Goal: Task Accomplishment & Management: Manage account settings

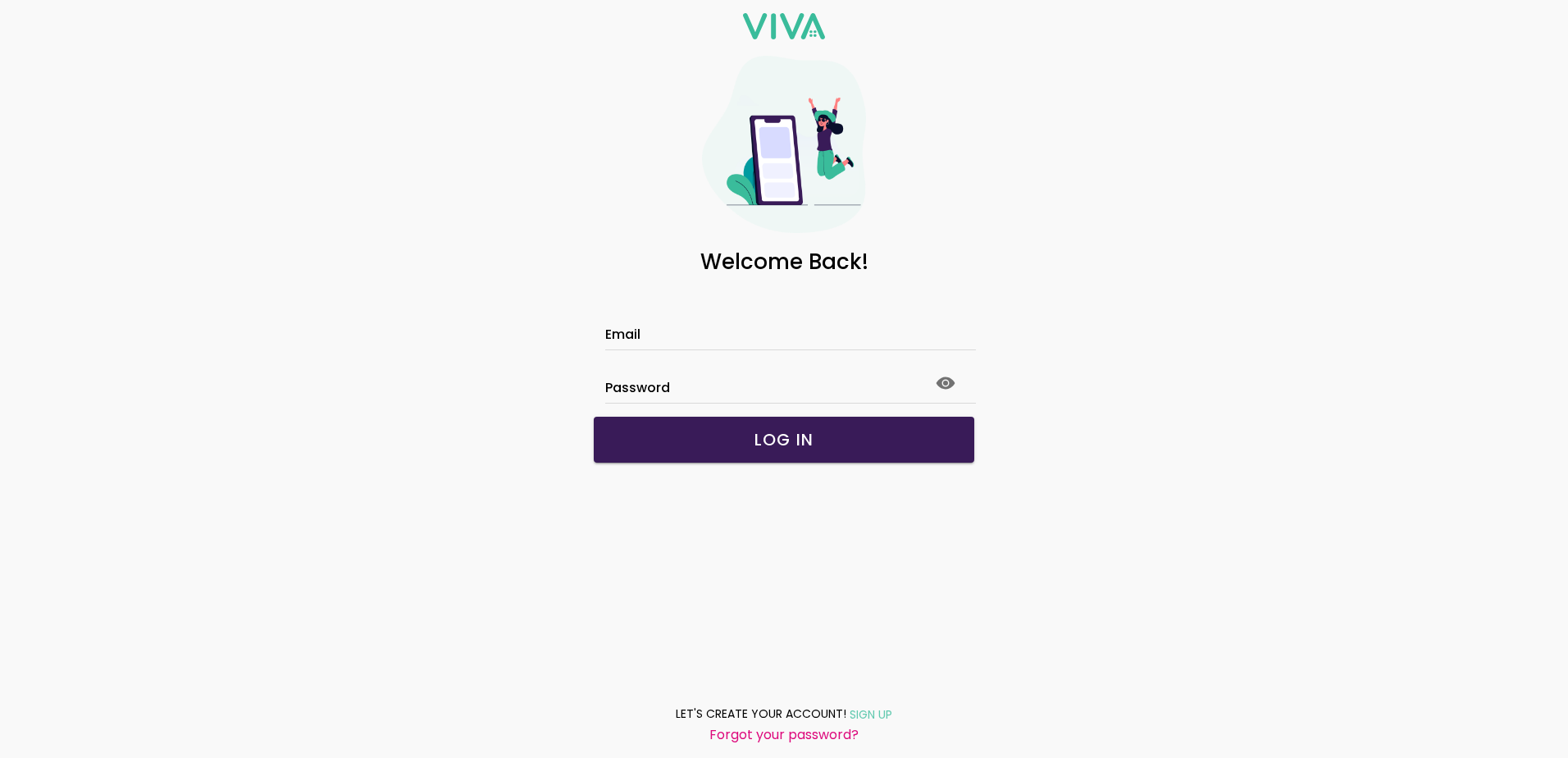
click at [741, 329] on input "Email" at bounding box center [784, 336] width 358 height 14
click at [0, 0] on slot "LOG IN" at bounding box center [0, 0] width 0 height 0
click at [609, 337] on input "**********" at bounding box center [784, 336] width 358 height 14
type input "**********"
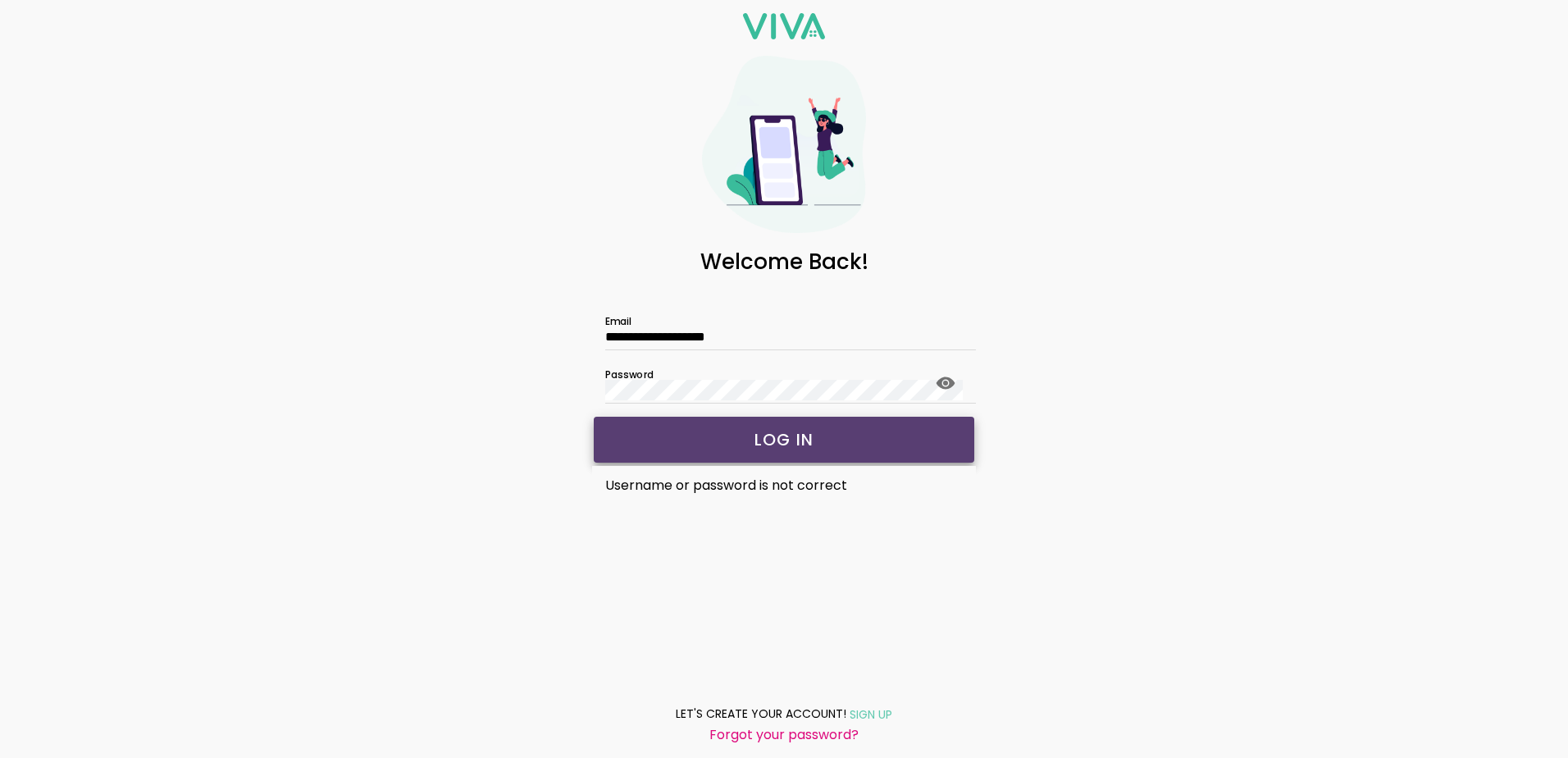
click at [754, 441] on span "LOG IN" at bounding box center [784, 439] width 348 height 16
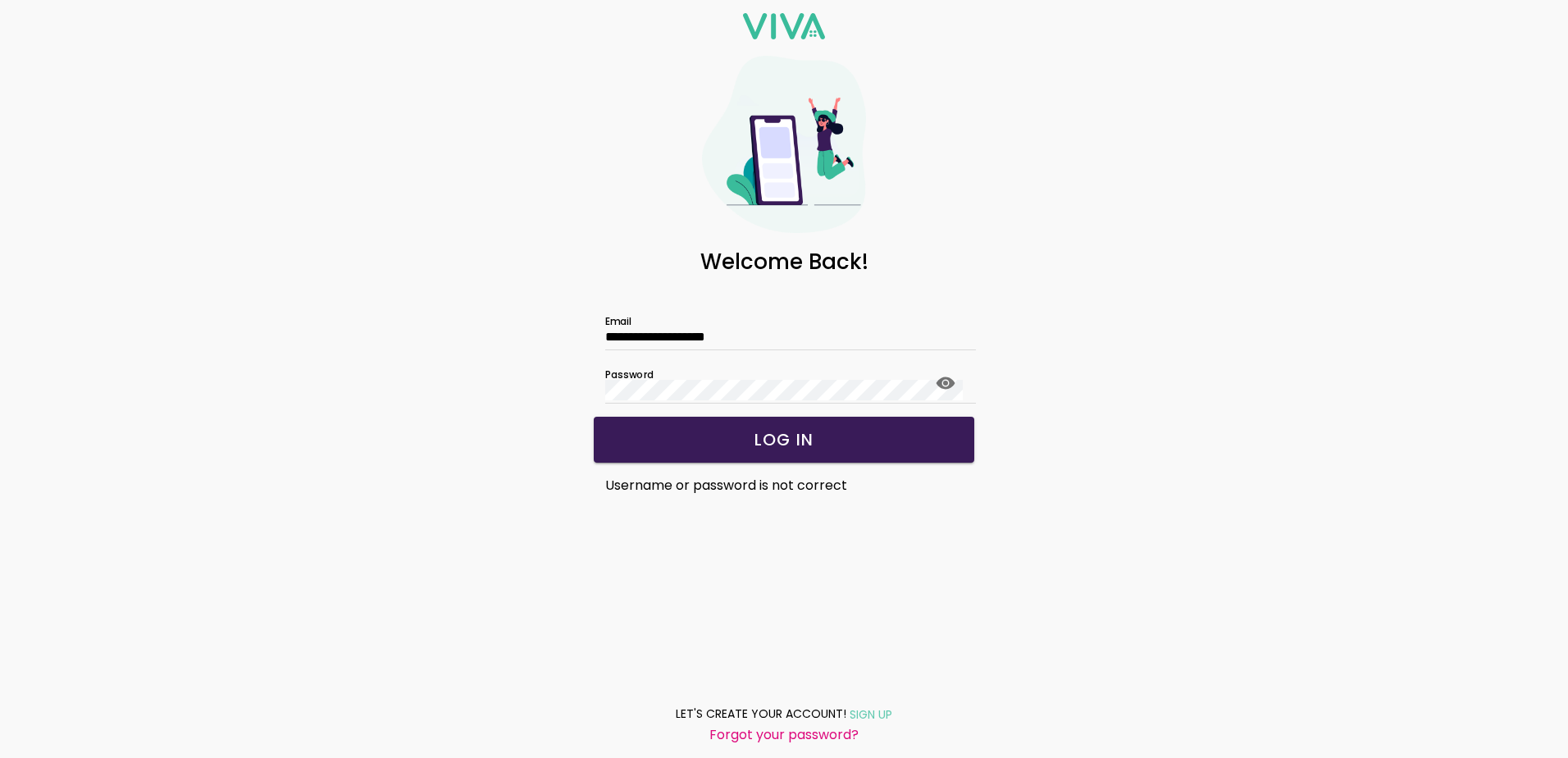
click at [0, 0] on slot "Forgot your password?" at bounding box center [0, 0] width 0 height 0
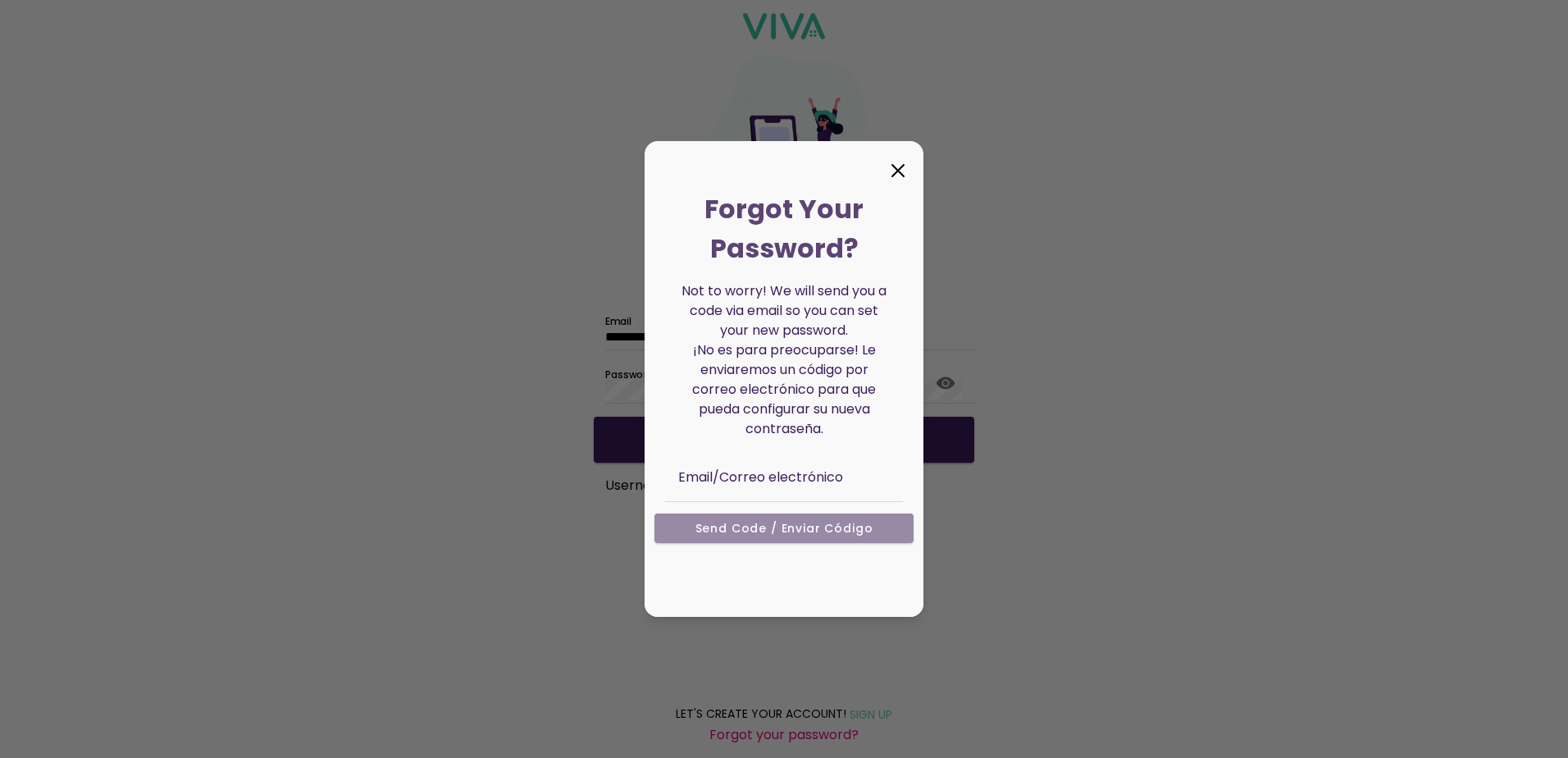
click at [729, 531] on ion-col "Send Code / Enviar código" at bounding box center [783, 533] width 270 height 54
click at [733, 525] on ion-col "Send Code / Enviar código" at bounding box center [783, 533] width 270 height 54
click at [733, 527] on ion-col "Send Code / Enviar código" at bounding box center [783, 533] width 270 height 54
click at [736, 522] on ion-col "Send Code / Enviar código" at bounding box center [783, 533] width 270 height 54
drag, startPoint x: 897, startPoint y: 173, endPoint x: 906, endPoint y: 175, distance: 9.2
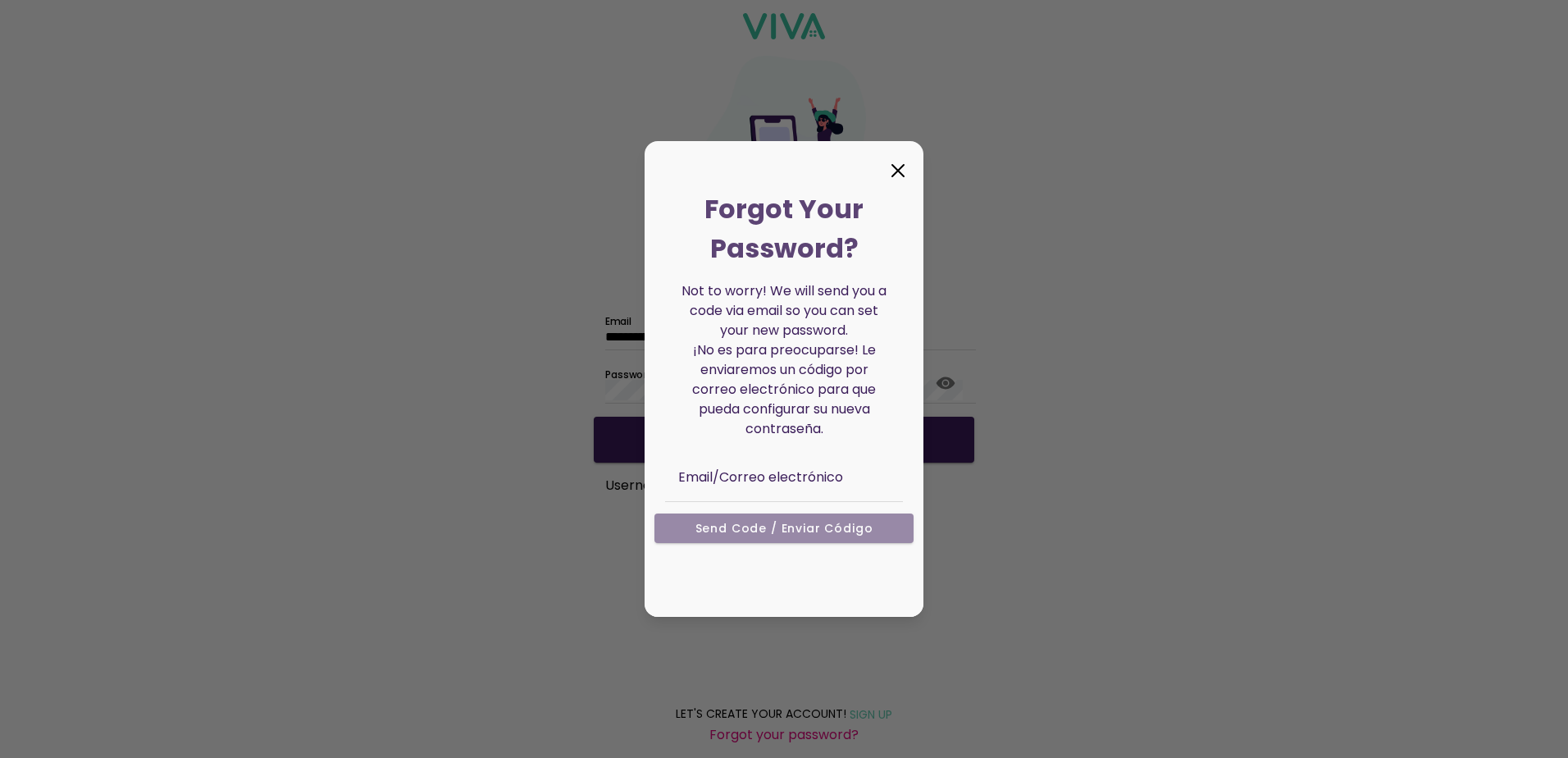
click at [897, 174] on icon at bounding box center [898, 170] width 26 height 26
